Goal: Feedback & Contribution: Contribute content

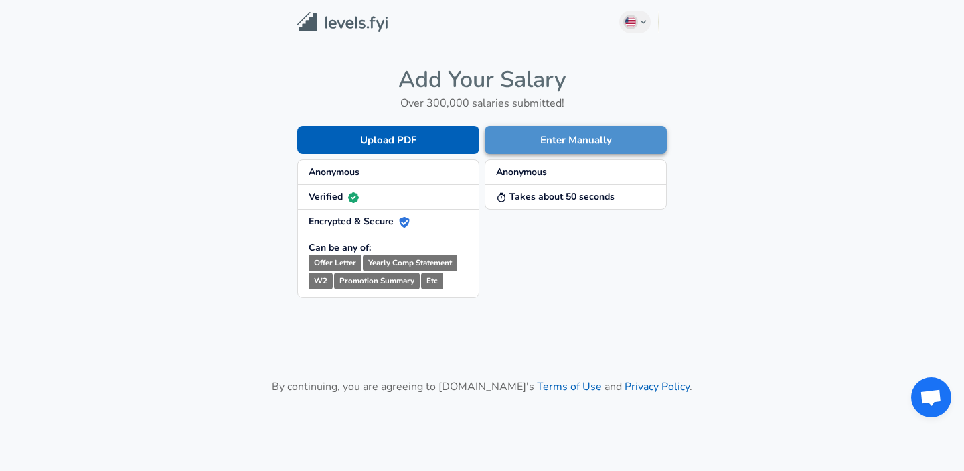
click at [552, 145] on button "Enter Manually" at bounding box center [576, 140] width 182 height 28
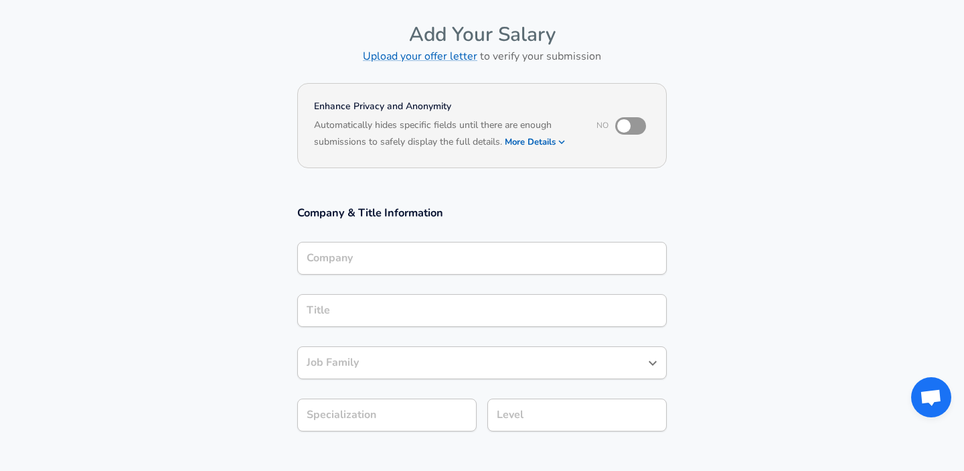
click at [358, 258] on input "Company" at bounding box center [482, 258] width 358 height 21
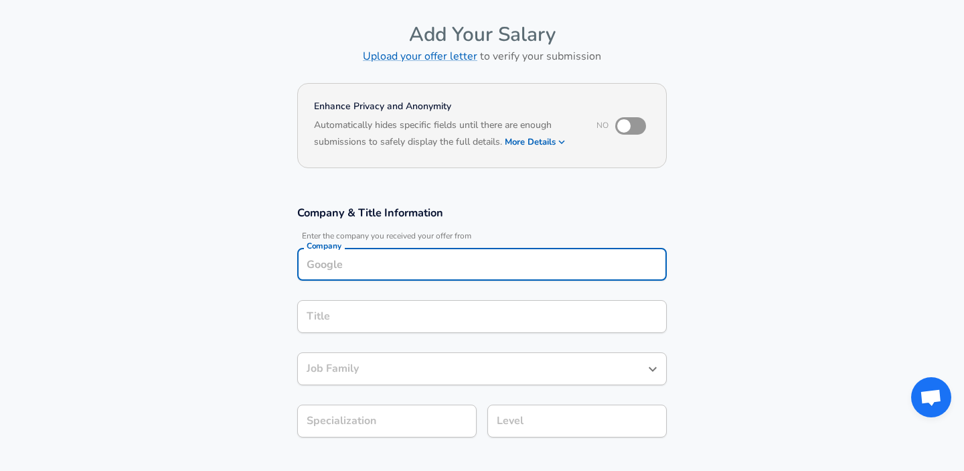
scroll to position [62, 0]
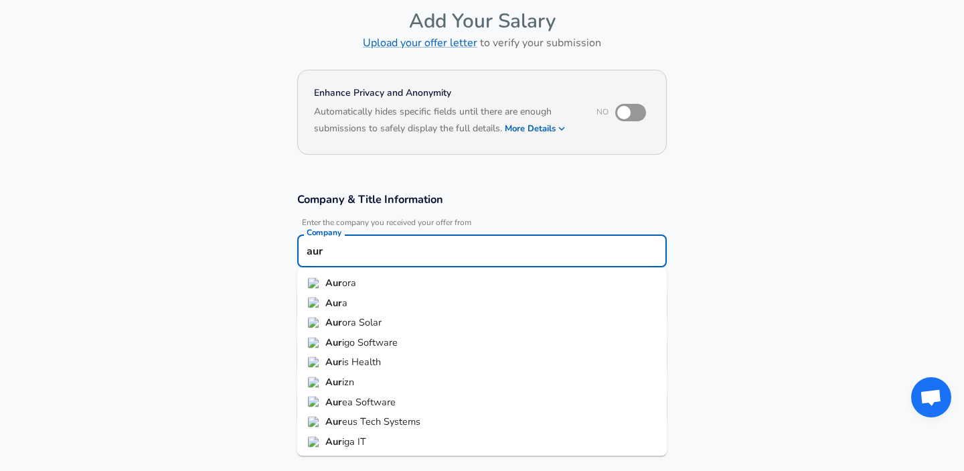
click at [350, 285] on span "ora" at bounding box center [349, 282] width 14 height 13
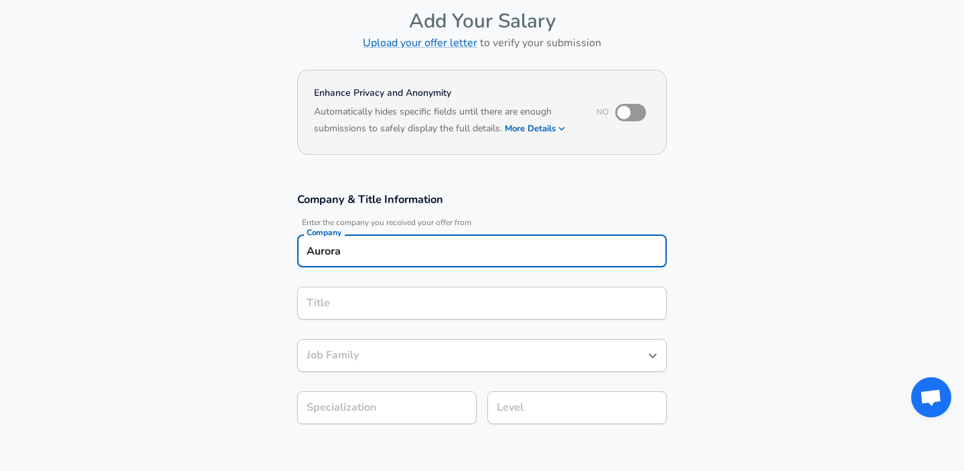
type input "Aurora"
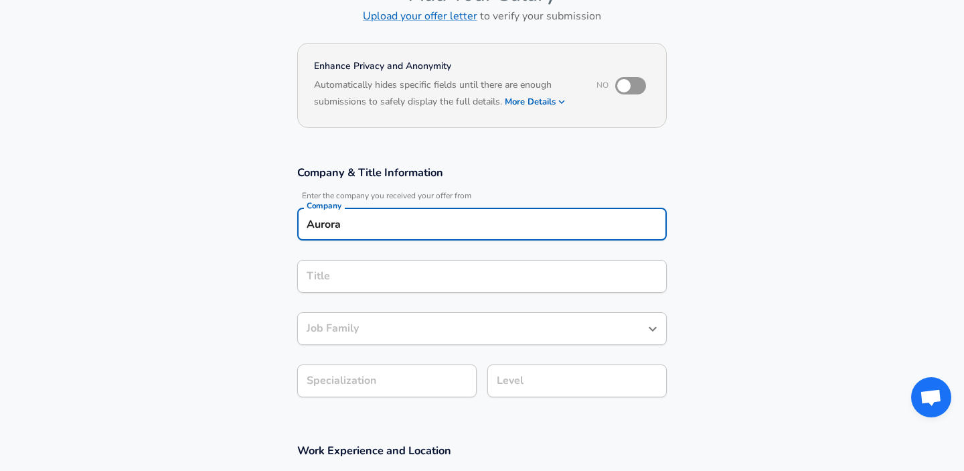
click at [340, 287] on input "Title" at bounding box center [482, 276] width 358 height 21
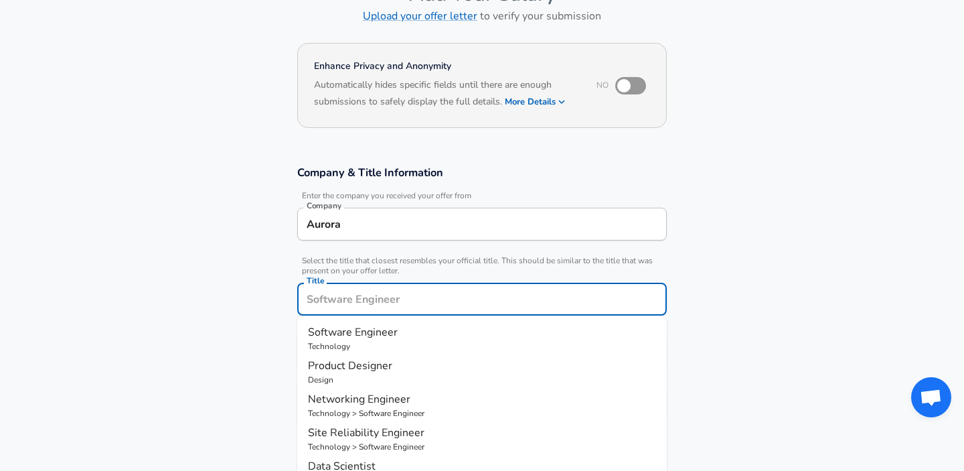
click at [362, 348] on p "Technology" at bounding box center [482, 346] width 348 height 12
type input "Software Engineer"
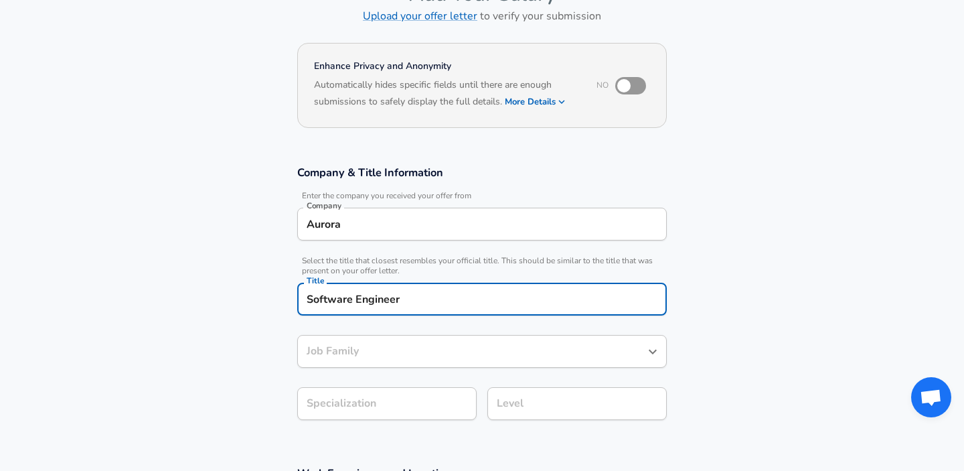
type input "Software Engineer"
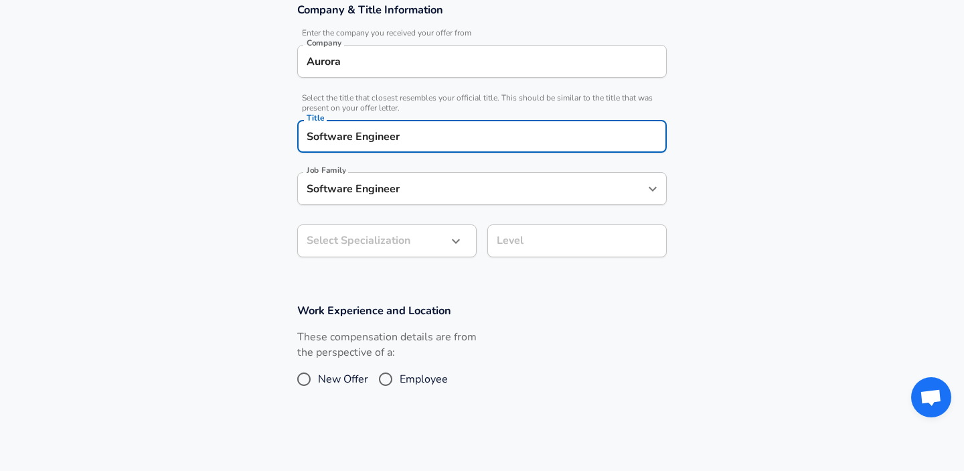
click at [416, 179] on input "Software Engineer" at bounding box center [471, 188] width 337 height 21
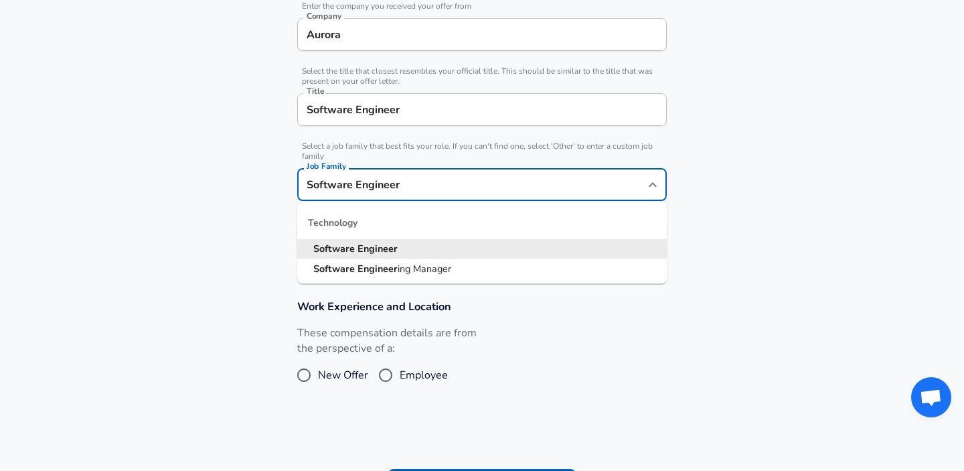
click at [415, 182] on input "Software Engineer" at bounding box center [471, 184] width 337 height 21
click at [391, 191] on input "Software Engineer" at bounding box center [471, 184] width 337 height 21
click at [372, 247] on strong "Engineer" at bounding box center [378, 248] width 40 height 13
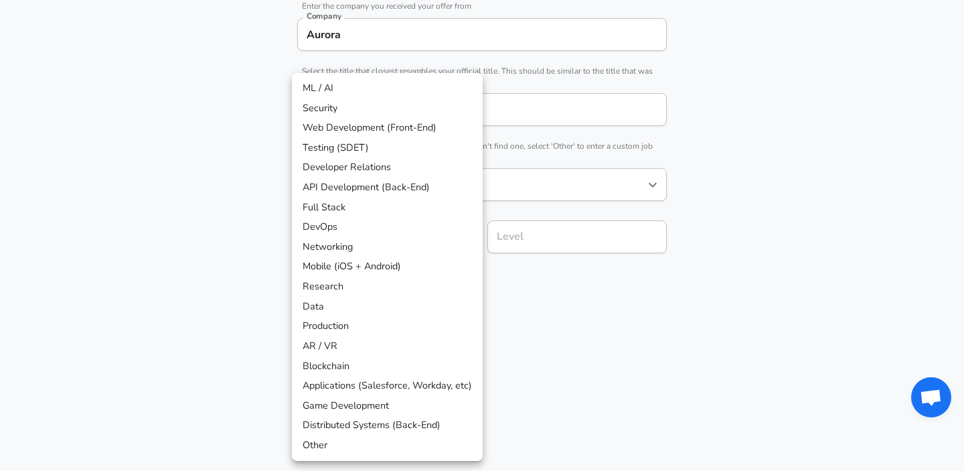
scroll to position [319, 0]
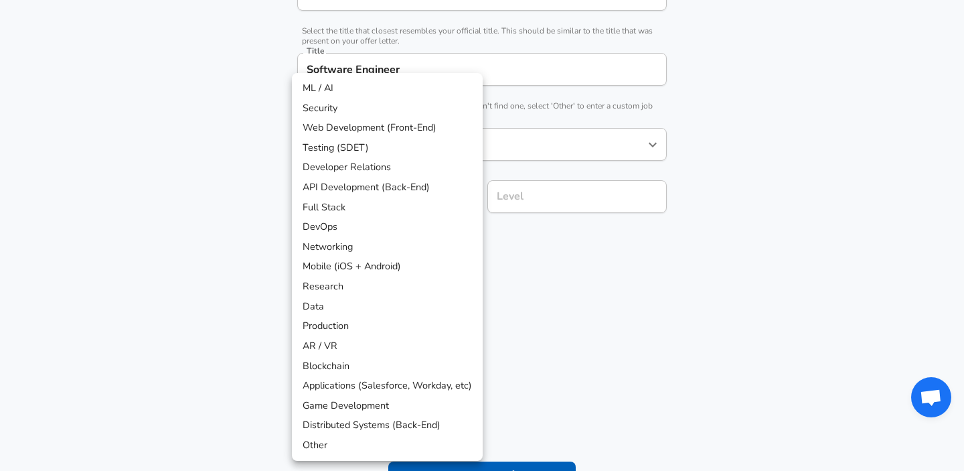
click at [331, 305] on li "Data" at bounding box center [387, 307] width 191 height 20
type input "Data"
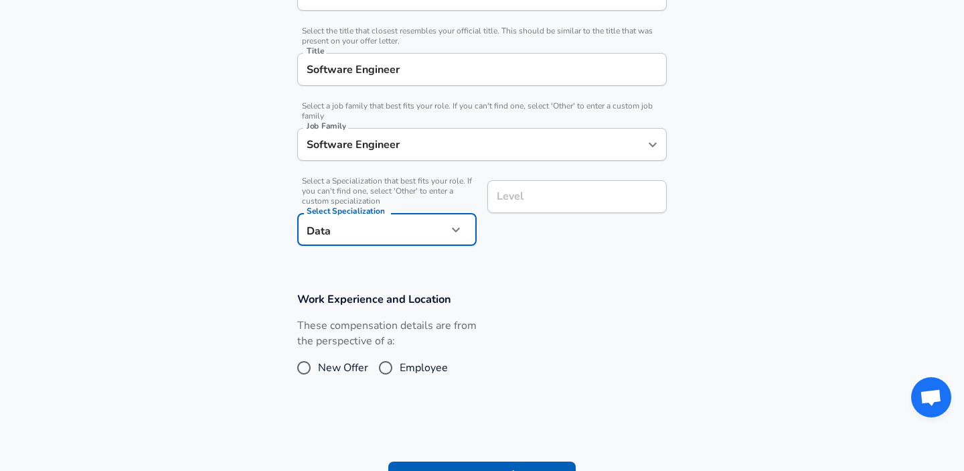
scroll to position [346, 0]
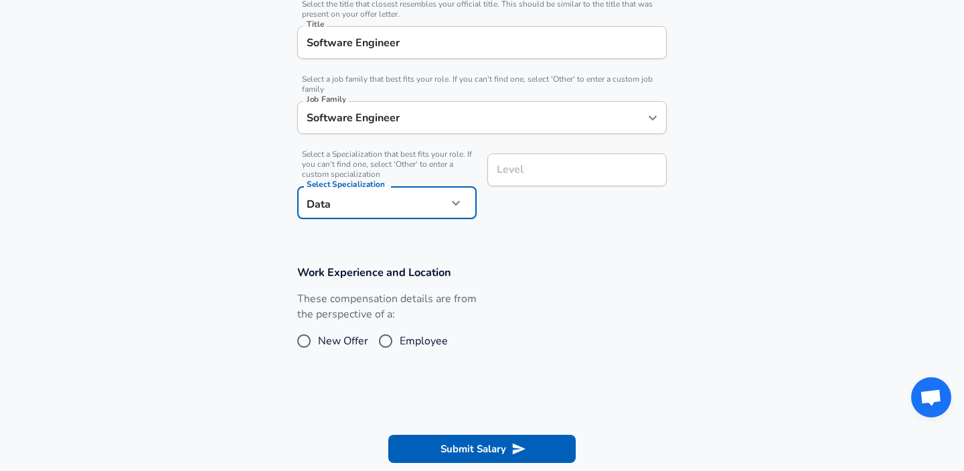
click at [524, 180] on input "Level" at bounding box center [576, 169] width 167 height 21
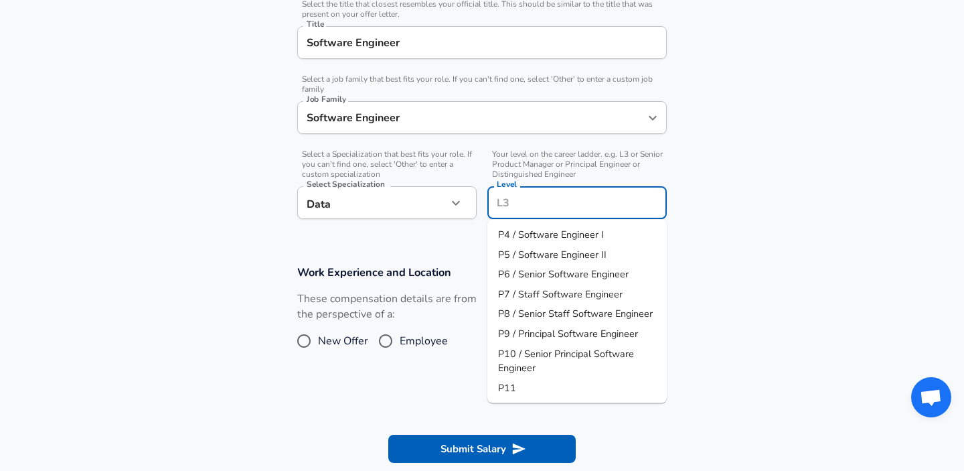
click at [542, 235] on span "P4 / Software Engineer I" at bounding box center [551, 234] width 106 height 13
type input "P4 / Software Engineer I"
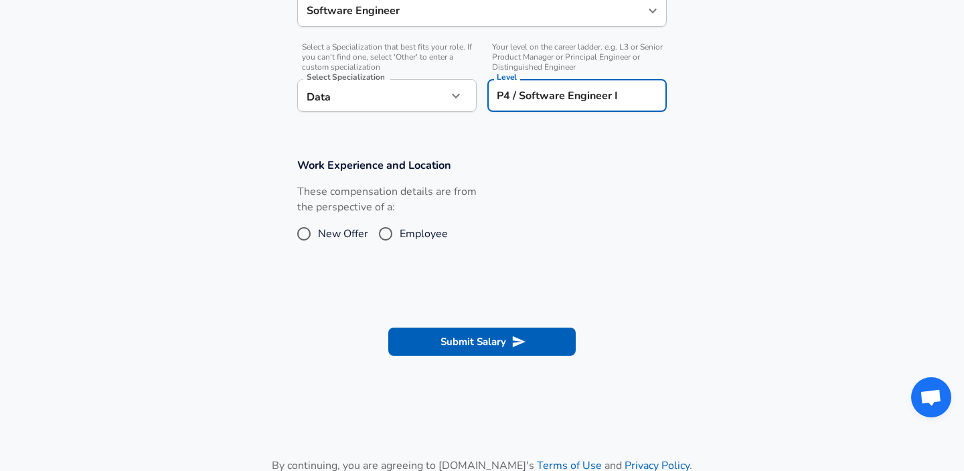
scroll to position [453, 0]
click at [581, 98] on input "P4 / Software Engineer I" at bounding box center [576, 94] width 167 height 21
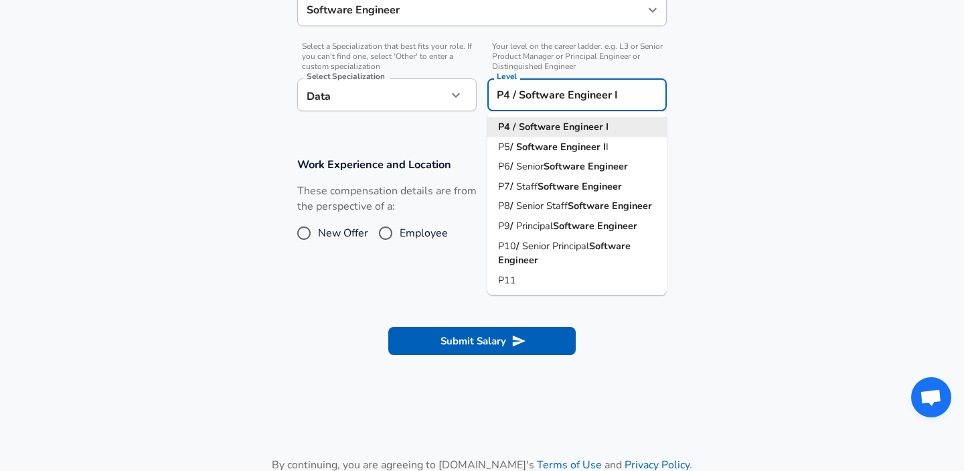
click at [592, 102] on input "P4 / Software Engineer I" at bounding box center [576, 94] width 167 height 21
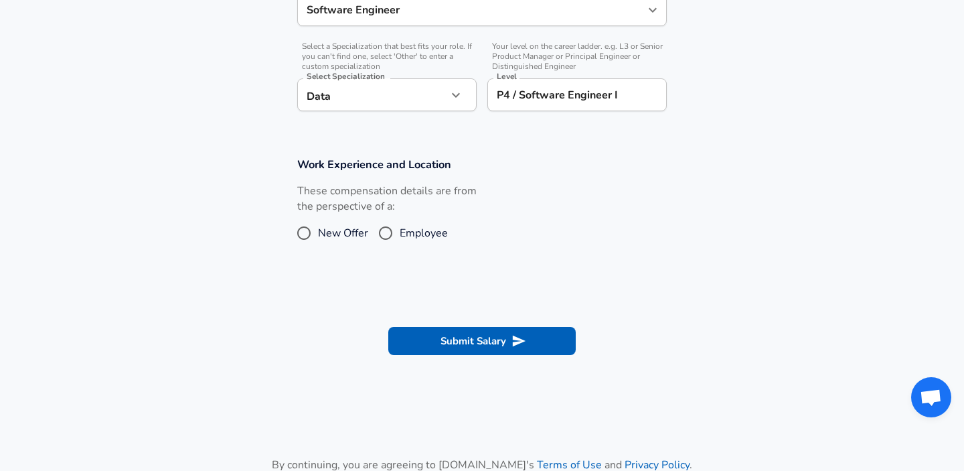
click at [370, 273] on section "Work Experience and Location These compensation details are from the perspectiv…" at bounding box center [482, 208] width 964 height 134
click at [389, 237] on input "Employee" at bounding box center [386, 232] width 28 height 21
radio input "true"
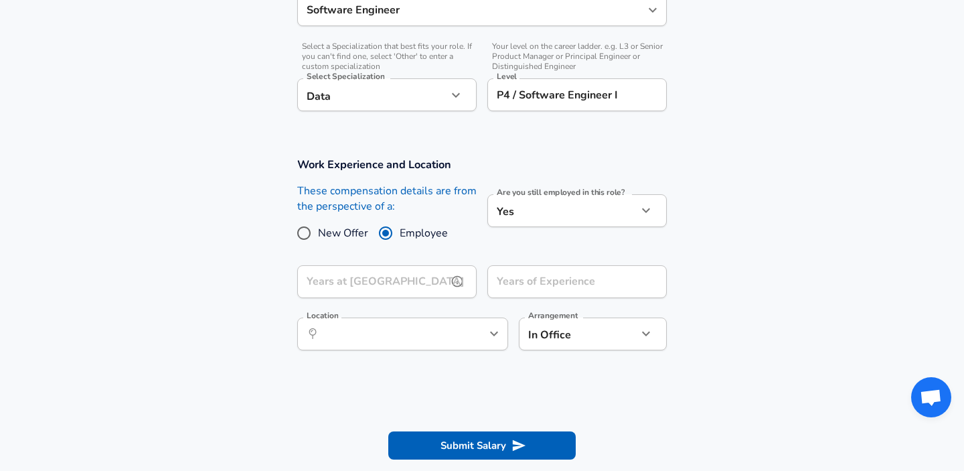
click at [369, 287] on input "Years at [GEOGRAPHIC_DATA]" at bounding box center [372, 281] width 150 height 33
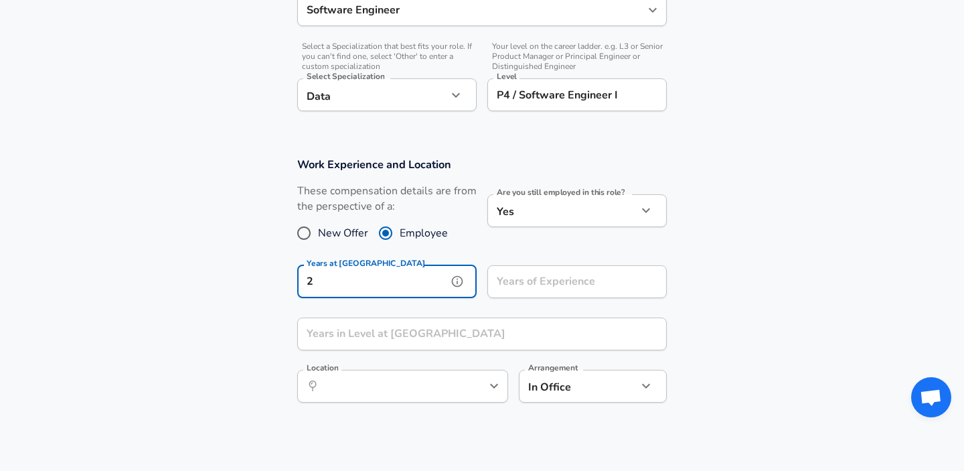
type input "2"
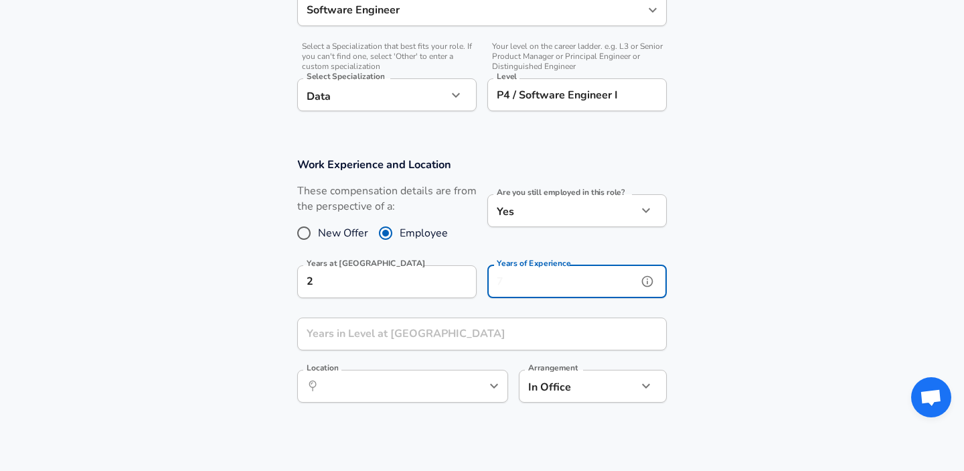
click at [514, 291] on input "Years of Experience" at bounding box center [562, 281] width 150 height 33
type input "2"
click at [382, 331] on div "Years in Level at [GEOGRAPHIC_DATA] Years in Level at [GEOGRAPHIC_DATA]" at bounding box center [482, 335] width 370 height 36
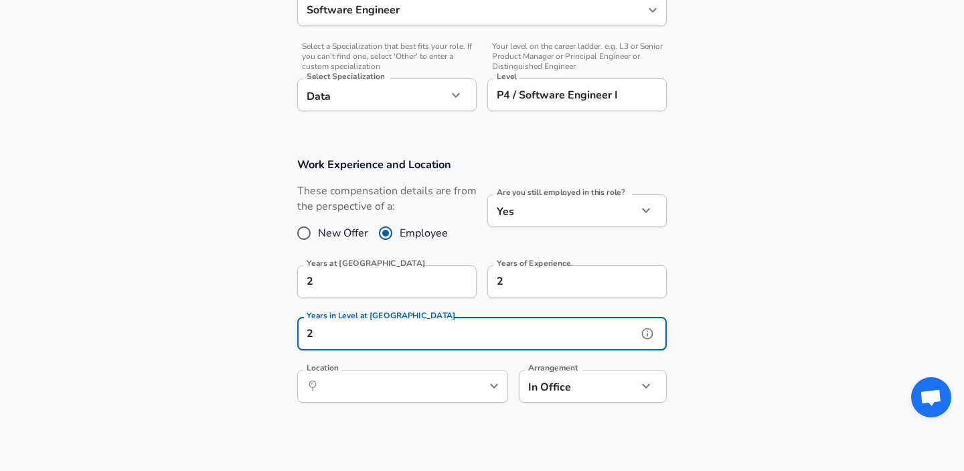
scroll to position [0, 0]
click at [368, 396] on div "​ Location" at bounding box center [402, 386] width 211 height 33
type input "2"
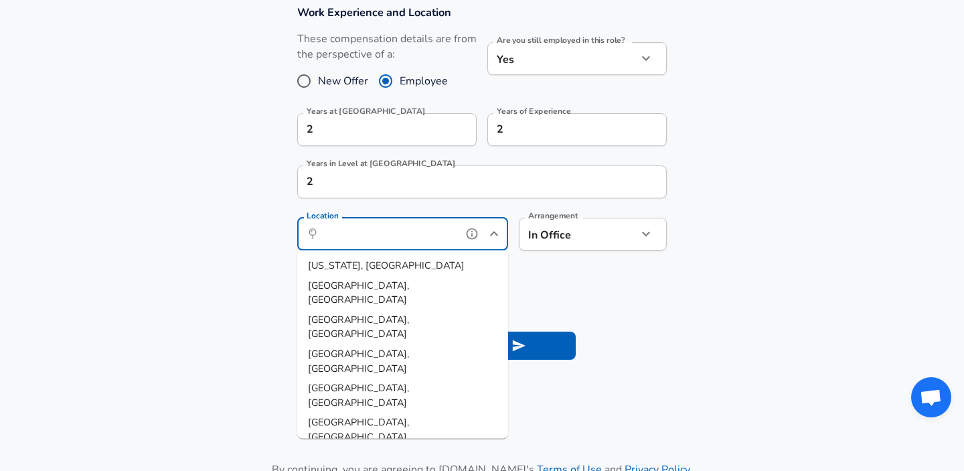
scroll to position [609, 0]
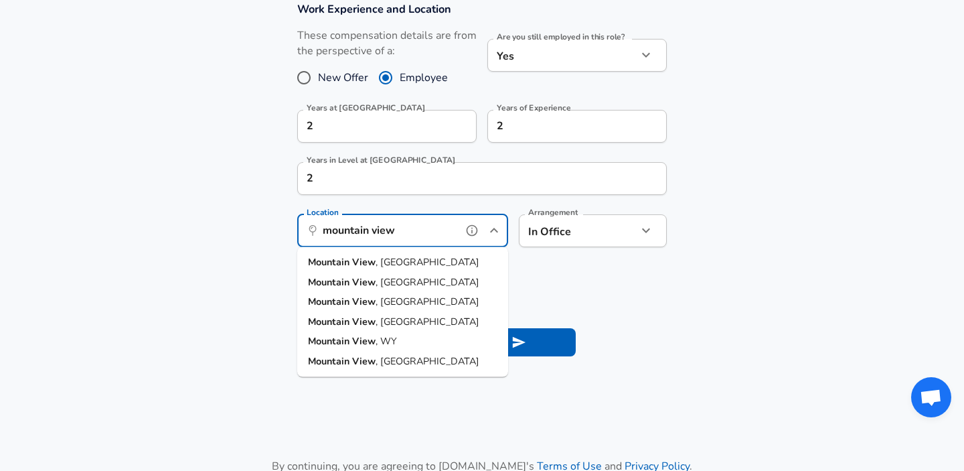
click at [396, 266] on li "[GEOGRAPHIC_DATA] , [GEOGRAPHIC_DATA]" at bounding box center [402, 262] width 211 height 20
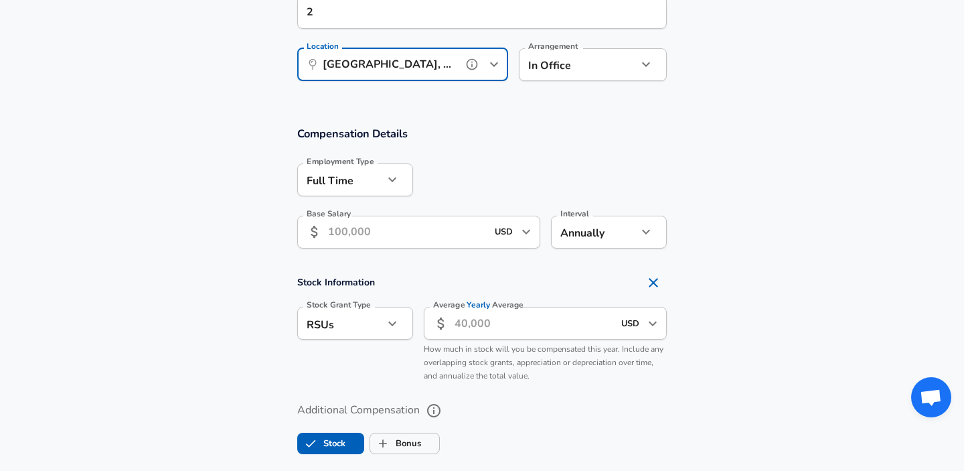
scroll to position [793, 0]
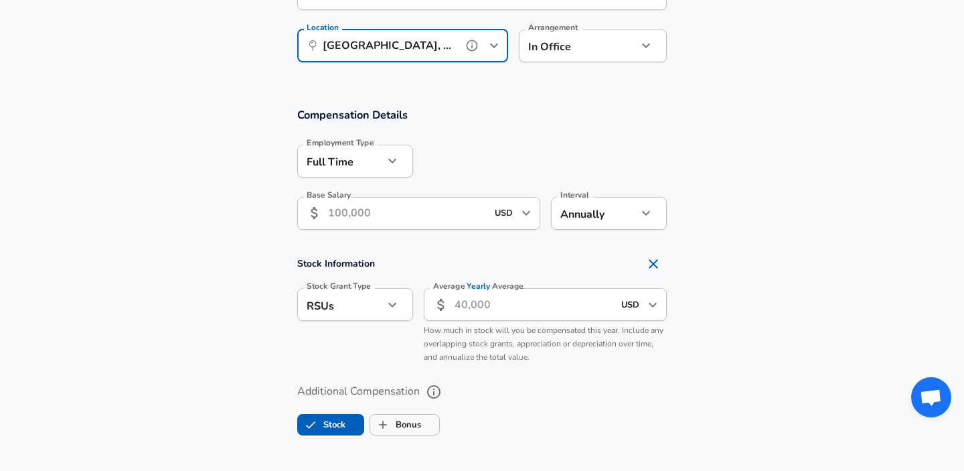
type input "[GEOGRAPHIC_DATA], [GEOGRAPHIC_DATA]"
click at [386, 214] on input "Base Salary" at bounding box center [407, 213] width 159 height 33
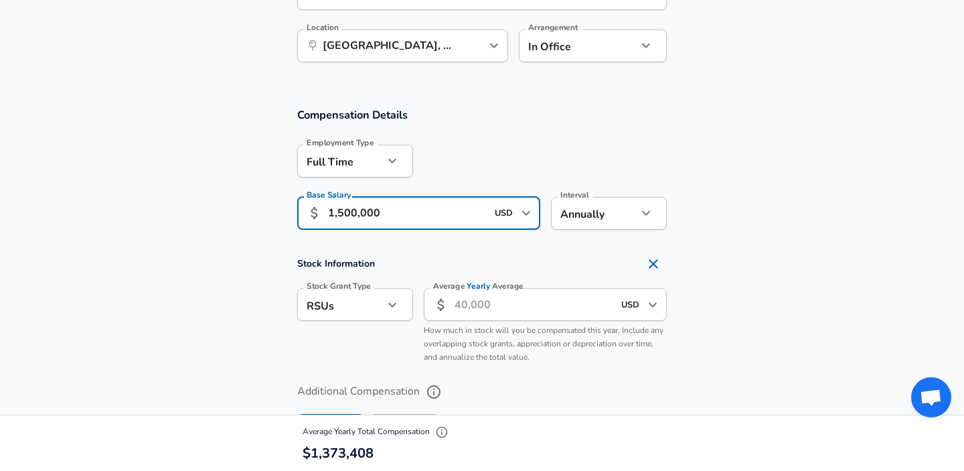
type input "1,500,000"
click at [582, 135] on div at bounding box center [540, 160] width 254 height 52
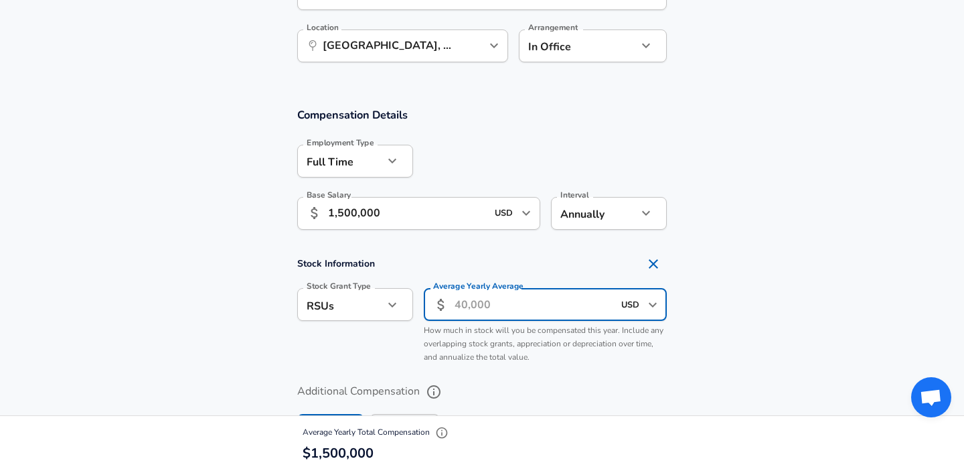
click at [481, 307] on input "Average Yearly Average" at bounding box center [534, 304] width 159 height 33
type input "60,000"
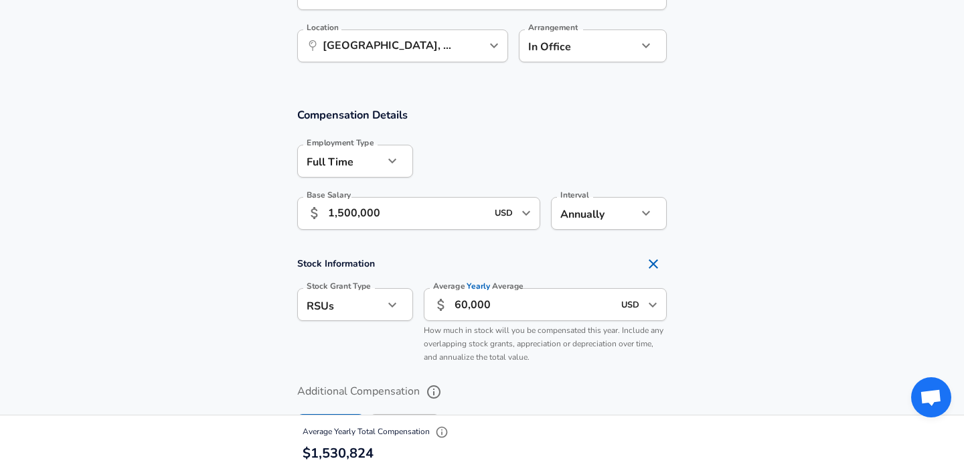
click at [543, 385] on label "Additional Compensation" at bounding box center [482, 391] width 370 height 23
click at [445, 385] on button "Additional Compensation" at bounding box center [434, 391] width 23 height 23
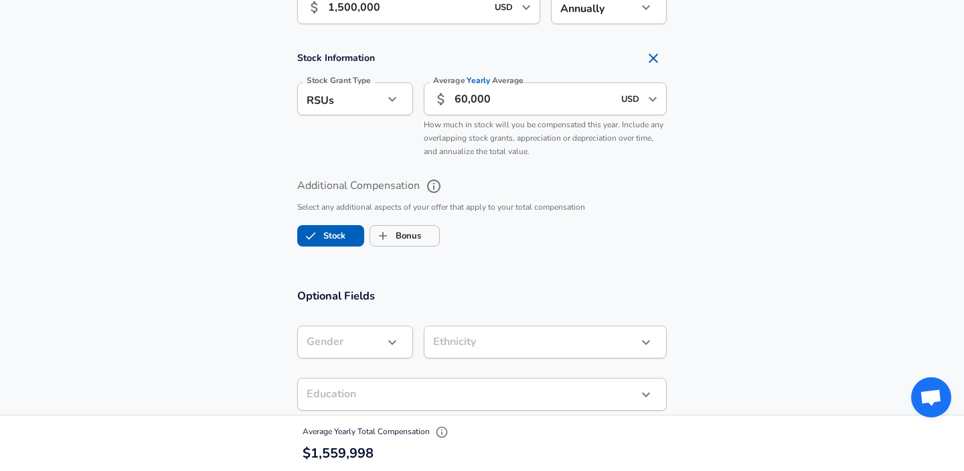
scroll to position [1060, 0]
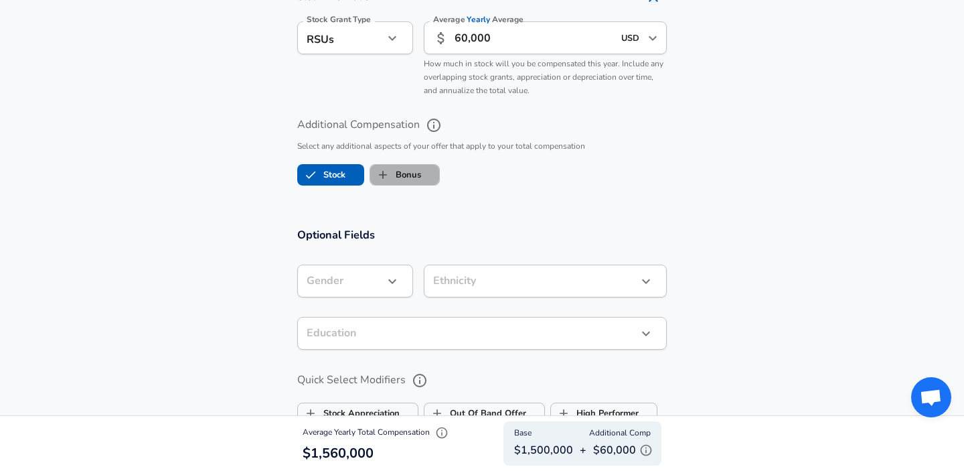
click at [400, 182] on label "Bonus" at bounding box center [395, 174] width 51 height 25
checkbox input "true"
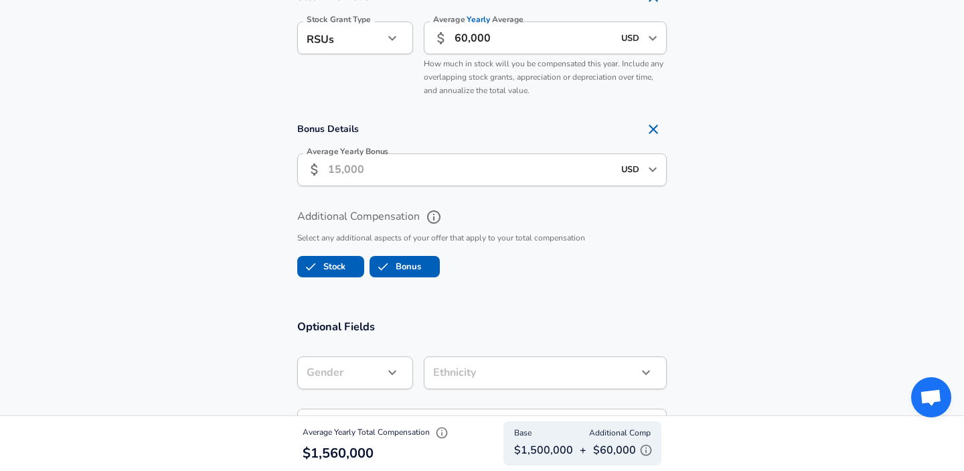
click at [358, 175] on input "Average Yearly Bonus" at bounding box center [470, 169] width 285 height 33
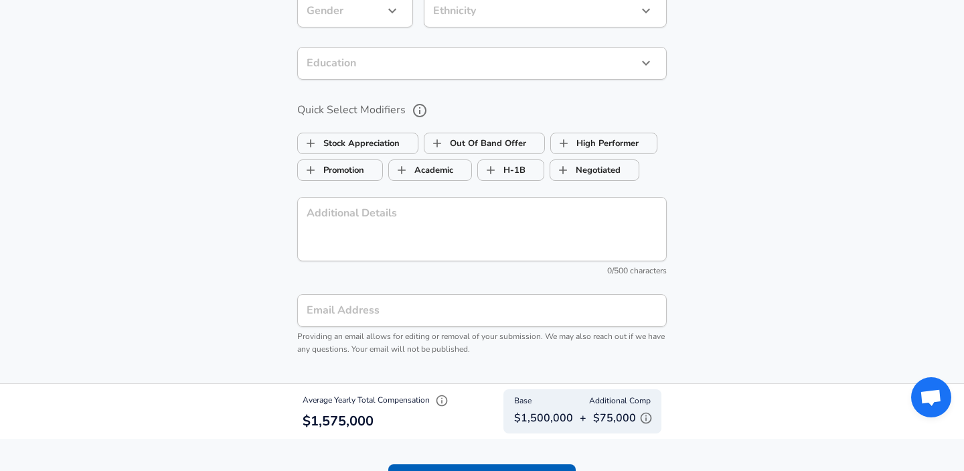
scroll to position [1493, 0]
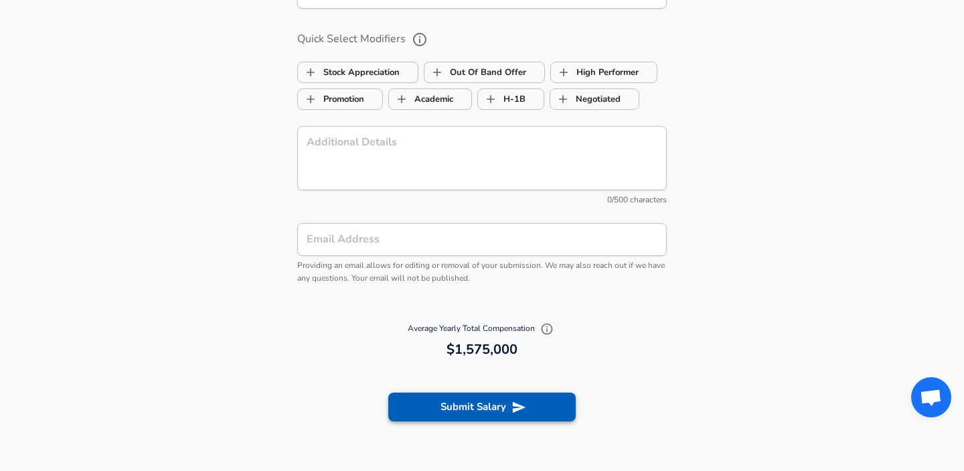
type input "15,000"
click at [489, 410] on button "Submit Salary" at bounding box center [481, 406] width 187 height 28
